Goal: Information Seeking & Learning: Check status

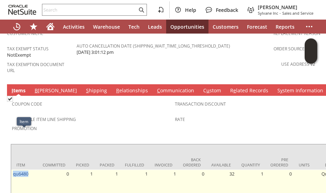
drag, startPoint x: 35, startPoint y: 131, endPoint x: 13, endPoint y: 136, distance: 22.5
click at [13, 169] on td "qu6480" at bounding box center [24, 182] width 26 height 27
copy link "qu6480"
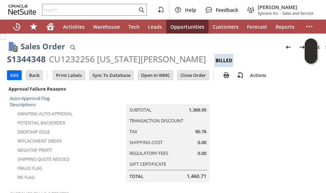
click at [97, 138] on td "Summary Subtotal 1,369.95 Transaction Discount Tax 90.76 Shipping Cost 0.00 Reg…" at bounding box center [175, 133] width 197 height 98
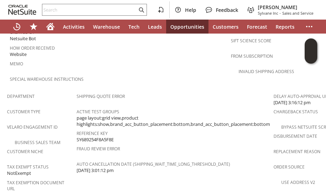
scroll to position [503, 0]
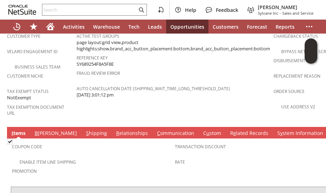
click at [155, 130] on link "C ommunication" at bounding box center [175, 134] width 41 height 8
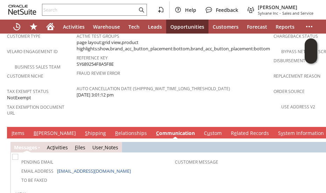
scroll to position [0, 0]
click at [135, 78] on td "Shipping Quote Error Active Test Groups page layout:grid view,product highlight…" at bounding box center [175, 68] width 197 height 109
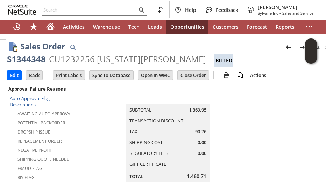
click at [104, 119] on td "Summary Subtotal 1,369.95 Transaction Discount Tax 90.76 Shipping Cost 0.00 Reg…" at bounding box center [175, 133] width 197 height 98
click at [94, 137] on td "Summary Subtotal 1,369.95 Transaction Discount Tax 90.76 Shipping Cost 0.00 Reg…" at bounding box center [175, 133] width 197 height 98
click at [78, 129] on td "Summary Subtotal 1,369.95 Transaction Discount Tax 90.76 Shipping Cost 0.00 Reg…" at bounding box center [175, 133] width 197 height 98
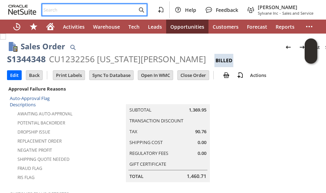
click at [56, 9] on input "text" at bounding box center [89, 10] width 95 height 8
paste input "4849042454"
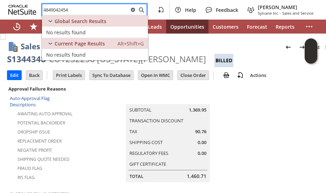
type input "4849042454"
click at [133, 11] on icon at bounding box center [133, 10] width 4 height 4
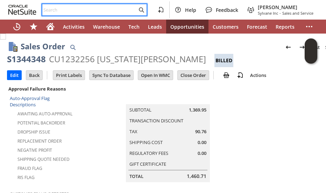
click at [94, 10] on input "text" at bounding box center [89, 10] width 95 height 8
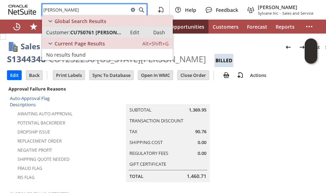
type input "louis ortiz"
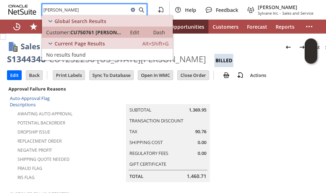
click at [110, 34] on span "CU750761 Louis Ortiz" at bounding box center [96, 32] width 52 height 7
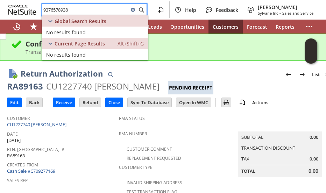
click at [78, 12] on input "9376578938" at bounding box center [85, 10] width 86 height 8
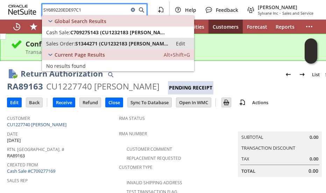
type input "SY689220EDE97C1"
click at [88, 43] on span "S1344271 (CU1232183 Jared D Raftery)" at bounding box center [121, 43] width 93 height 7
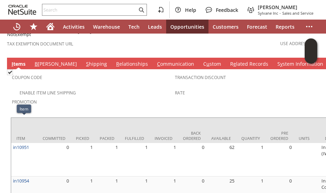
scroll to position [487, 0]
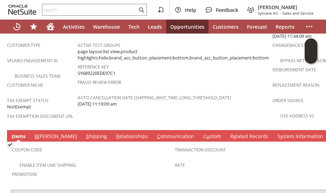
click at [84, 133] on link "S hipping" at bounding box center [96, 137] width 24 height 8
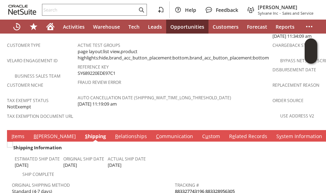
click at [179, 188] on link "883327743196 883328956305" at bounding box center [205, 191] width 60 height 6
click at [21, 133] on link "I tems" at bounding box center [18, 137] width 16 height 8
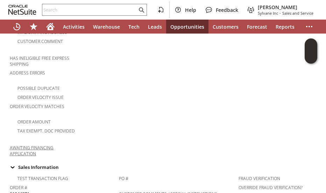
scroll to position [0, 0]
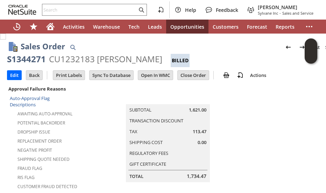
drag, startPoint x: 29, startPoint y: 75, endPoint x: 36, endPoint y: 87, distance: 13.9
click at [29, 75] on input "Back" at bounding box center [34, 75] width 16 height 9
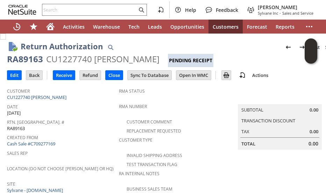
click at [82, 129] on td "Rtn. Auth. # RA89163" at bounding box center [63, 124] width 112 height 15
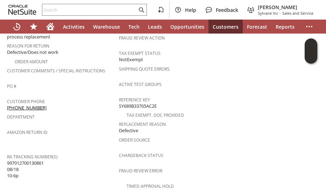
scroll to position [210, 0]
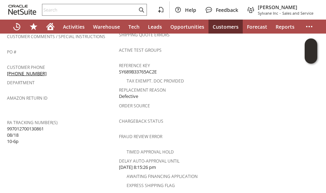
click at [31, 125] on span "997012700130861 08/18 10-6p" at bounding box center [25, 134] width 37 height 19
copy span "997012700130861"
click at [72, 13] on input "text" at bounding box center [89, 10] width 95 height 8
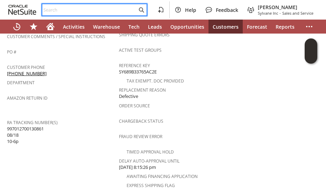
paste input "6163592498"
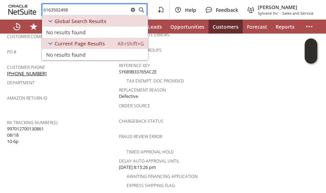
type input "6163592498"
click at [133, 11] on icon at bounding box center [133, 10] width 4 height 4
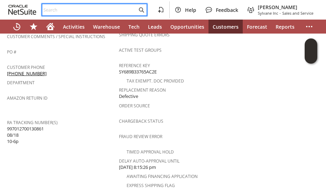
click at [87, 8] on input "text" at bounding box center [89, 10] width 95 height 8
paste input "S134233"
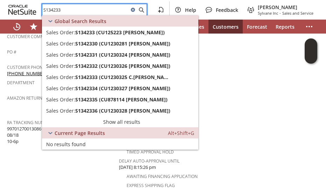
click at [53, 13] on input "S134233" at bounding box center [85, 10] width 86 height 8
click at [53, 12] on input "S134233" at bounding box center [85, 10] width 86 height 8
paste input "S1343970"
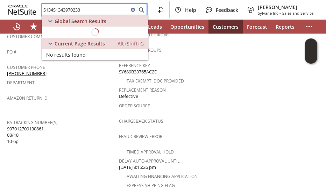
click at [53, 12] on input "S134S1343970233" at bounding box center [85, 10] width 86 height 8
paste input "3970"
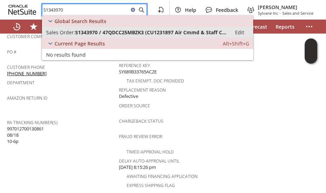
type input "S1343970"
click at [73, 32] on span "Sales Order:" at bounding box center [60, 32] width 29 height 7
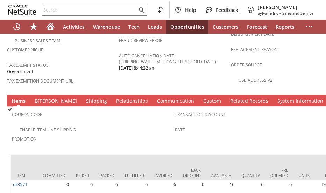
scroll to position [553, 0]
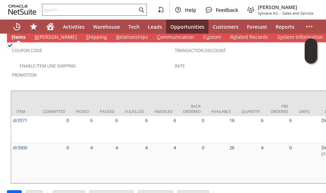
click at [58, 10] on input "text" at bounding box center [89, 10] width 95 height 8
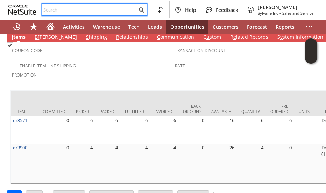
paste input "S1342332"
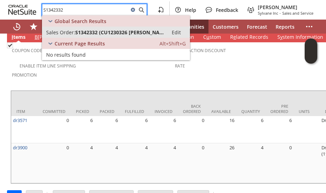
type input "S1342332"
click at [71, 34] on span "Sales Order:" at bounding box center [60, 32] width 29 height 7
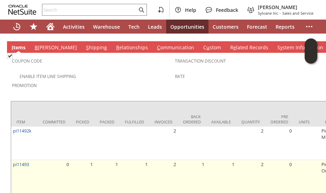
scroll to position [607, 0]
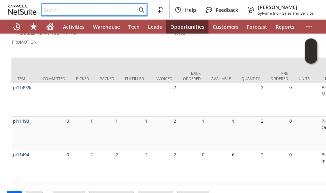
click at [60, 10] on input "text" at bounding box center [89, 10] width 95 height 8
paste input "S1332301"
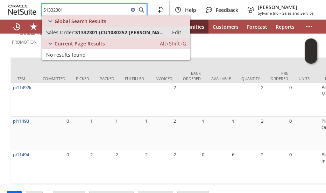
type input "S1332301"
click at [70, 33] on span "Sales Order:" at bounding box center [60, 32] width 29 height 7
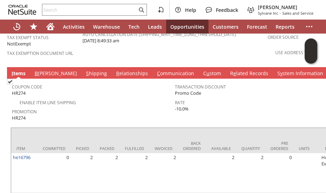
scroll to position [546, 0]
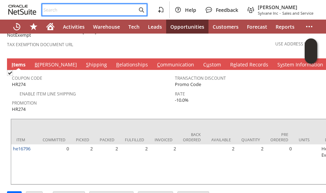
click at [69, 10] on input "text" at bounding box center [89, 10] width 95 height 8
paste input "S1347264"
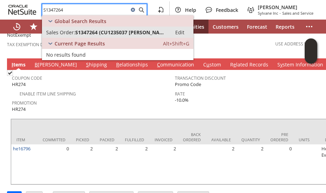
type input "S1347264"
click at [77, 34] on span "S1347264 (CU1235037 Paul j probelski)" at bounding box center [121, 32] width 92 height 7
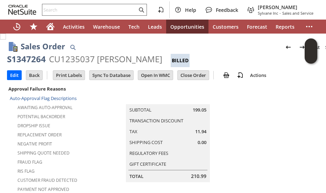
click at [59, 12] on input "text" at bounding box center [89, 10] width 95 height 8
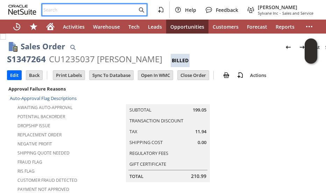
paste input "S1343946"
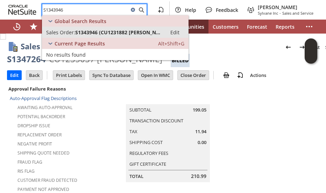
type input "S1343946"
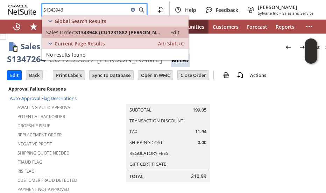
click at [80, 31] on span "S1343946 (CU1231882 Thomas Ruge)" at bounding box center [118, 32] width 87 height 7
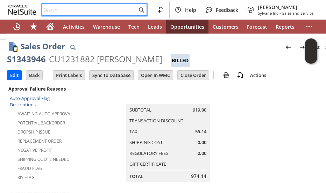
click at [59, 12] on input "text" at bounding box center [89, 10] width 95 height 8
paste input "S1347482"
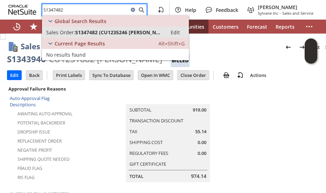
type input "S1347482"
click at [68, 34] on span "Sales Order:" at bounding box center [60, 32] width 29 height 7
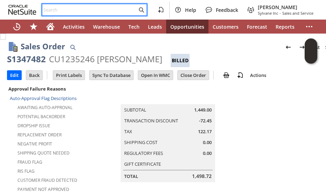
click at [66, 11] on input "text" at bounding box center [89, 10] width 95 height 8
paste input "S1347681"
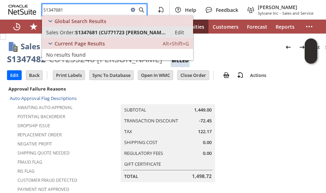
type input "S1347681"
click at [90, 31] on span "S1347681 (CU771723 Larry Hagerman)" at bounding box center [121, 32] width 92 height 7
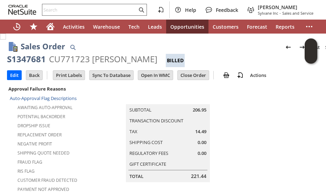
click at [60, 10] on input "text" at bounding box center [89, 10] width 95 height 8
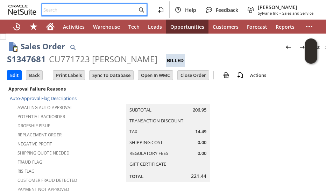
paste input "S846102"
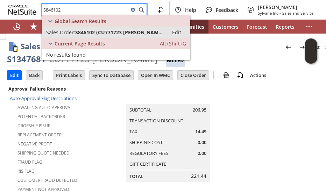
type input "S846102"
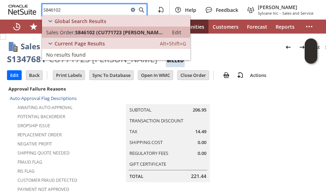
click at [83, 31] on span "S846102 (CU771723 Larry Hagerman)" at bounding box center [119, 32] width 89 height 7
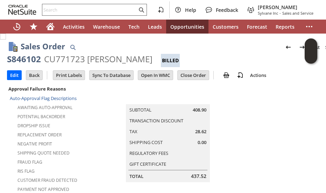
click at [57, 13] on input "text" at bounding box center [89, 10] width 95 height 8
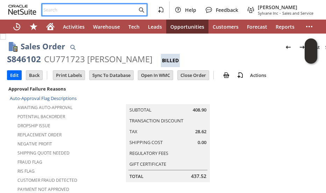
paste input "S1289786"
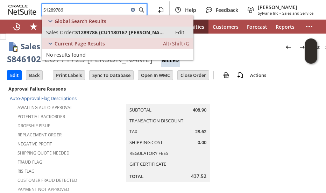
type input "S1289786"
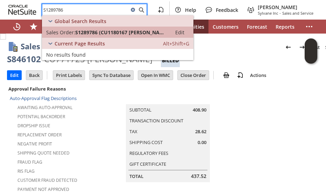
click at [72, 31] on span "Sales Order:" at bounding box center [60, 32] width 29 height 7
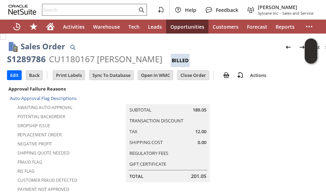
click at [57, 11] on input "text" at bounding box center [89, 10] width 95 height 8
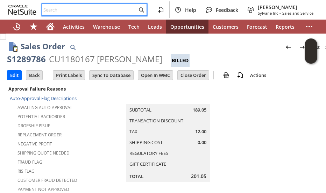
paste input "S1233317"
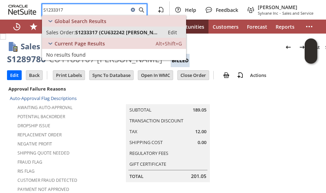
type input "S1233317"
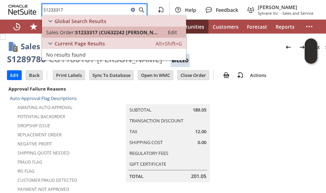
click at [79, 29] on span "S1233317 (CU632242 jane sleutaris)" at bounding box center [117, 32] width 85 height 7
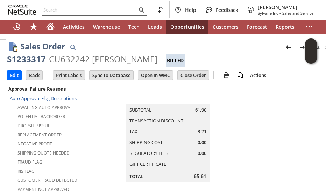
click at [66, 10] on input "text" at bounding box center [89, 10] width 95 height 8
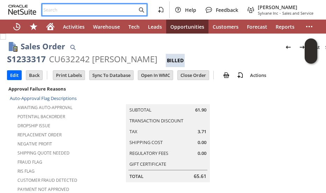
paste input "S1335777"
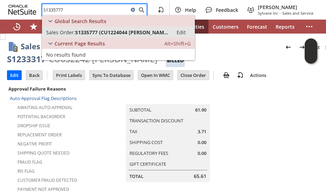
type input "S1335777"
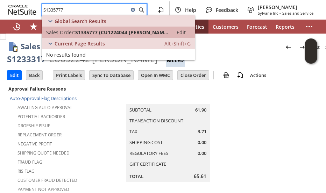
click at [75, 30] on span "S1335777 (CU1224044 [PERSON_NAME])" at bounding box center [122, 32] width 94 height 7
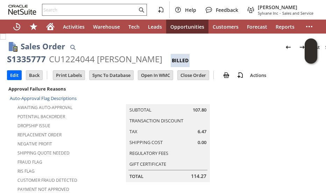
click at [72, 11] on input "text" at bounding box center [89, 10] width 95 height 8
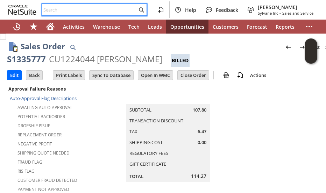
paste input "2707984148"
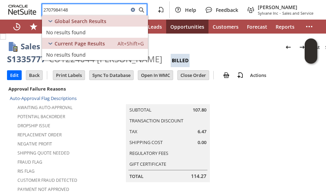
type input "2707984148"
click at [135, 10] on icon at bounding box center [133, 10] width 4 height 4
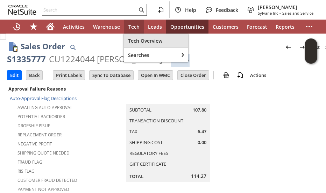
click at [126, 42] on div "Tech Overview" at bounding box center [156, 41] width 64 height 14
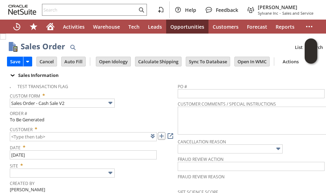
click at [163, 136] on link at bounding box center [162, 136] width 8 height 8
click at [285, 84] on span "PO #" at bounding box center [259, 85] width 164 height 8
